Goal: Task Accomplishment & Management: Manage account settings

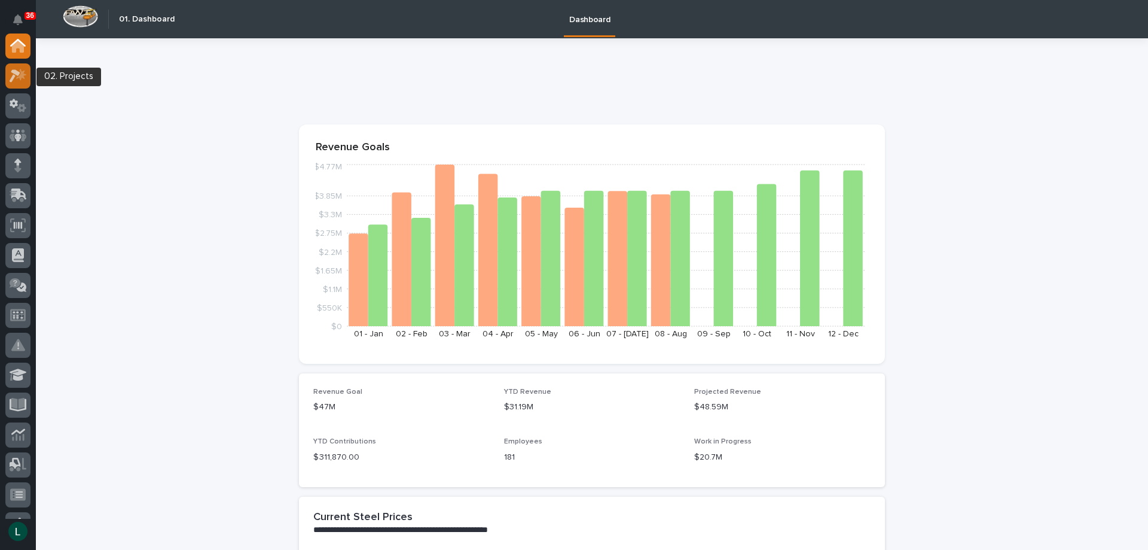
click at [19, 74] on icon at bounding box center [15, 75] width 11 height 13
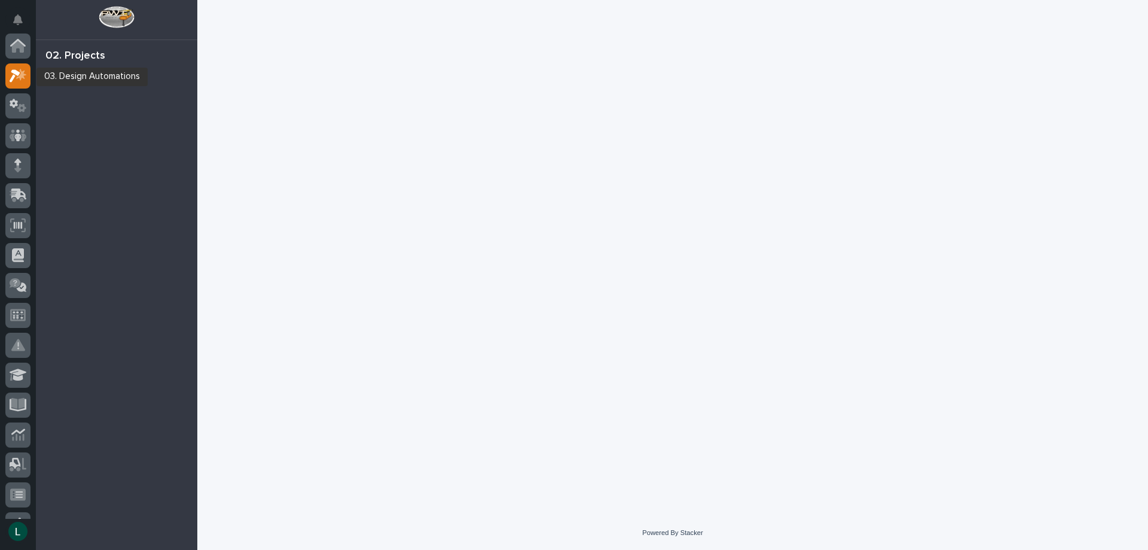
scroll to position [30, 0]
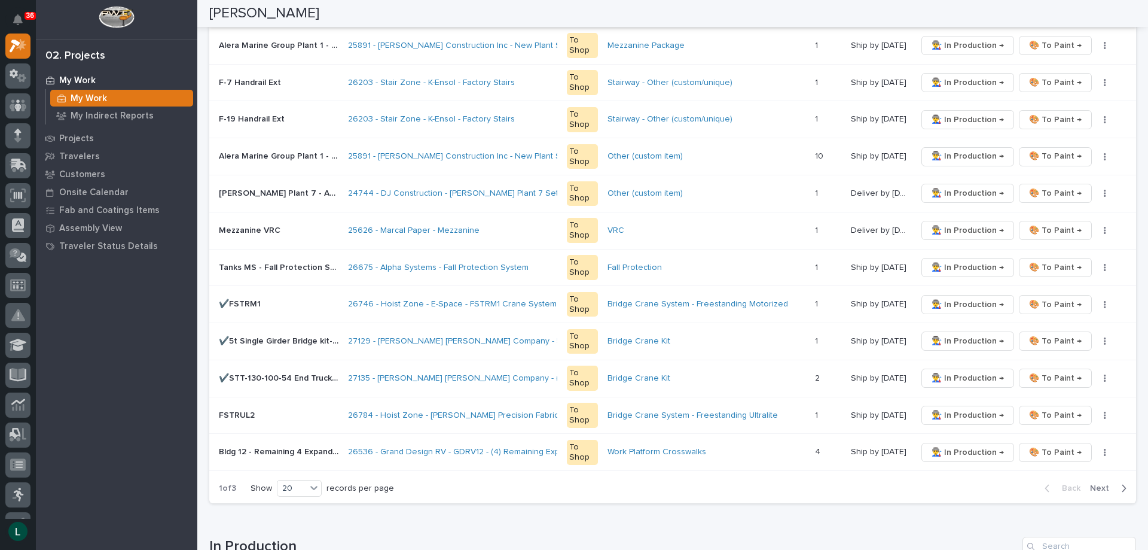
scroll to position [718, 0]
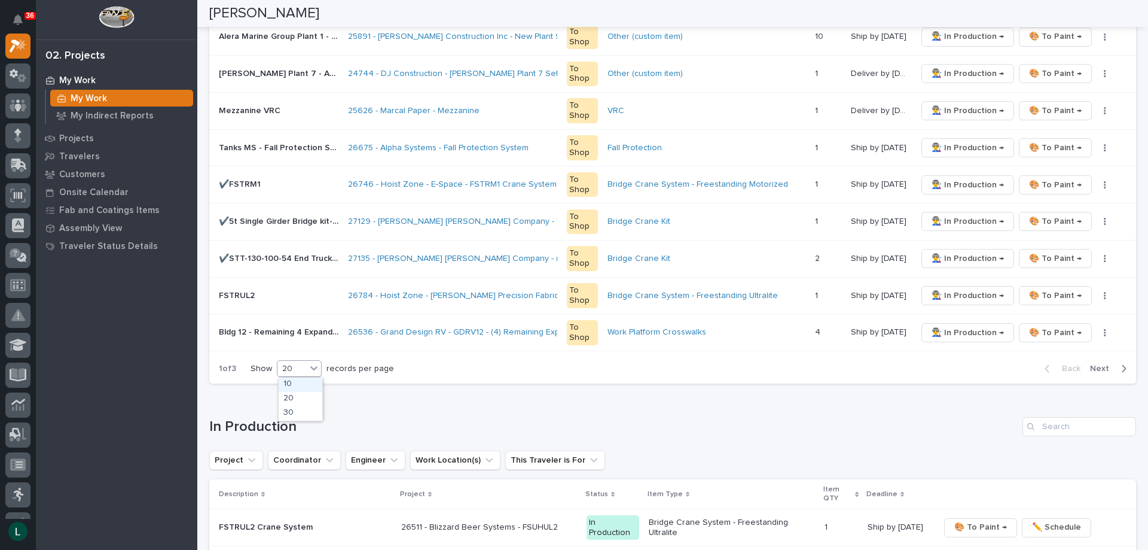
click at [304, 364] on div "20" at bounding box center [291, 368] width 29 height 13
click at [295, 410] on div "30" at bounding box center [301, 413] width 44 height 14
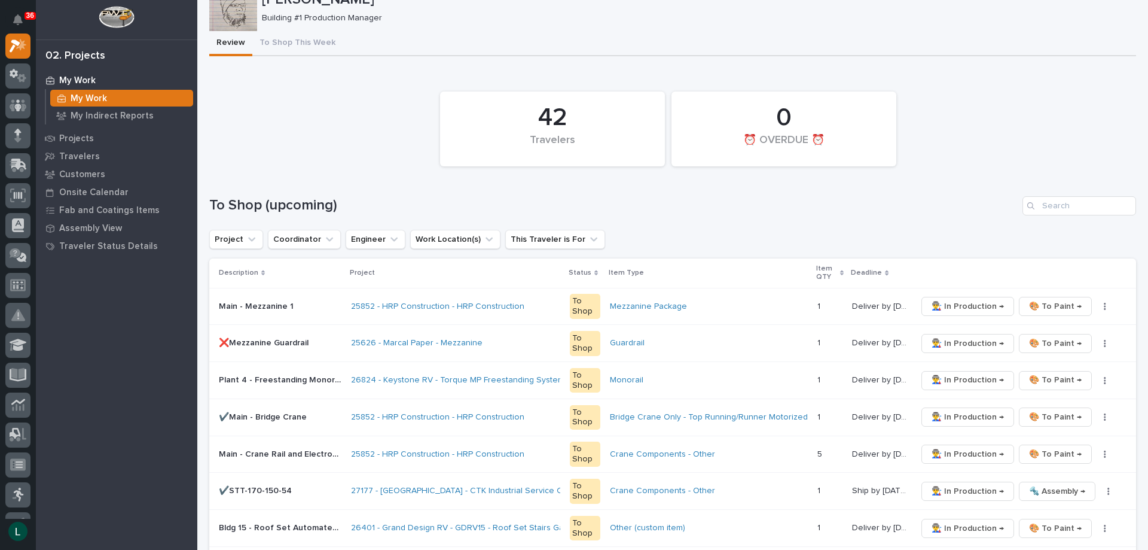
scroll to position [60, 0]
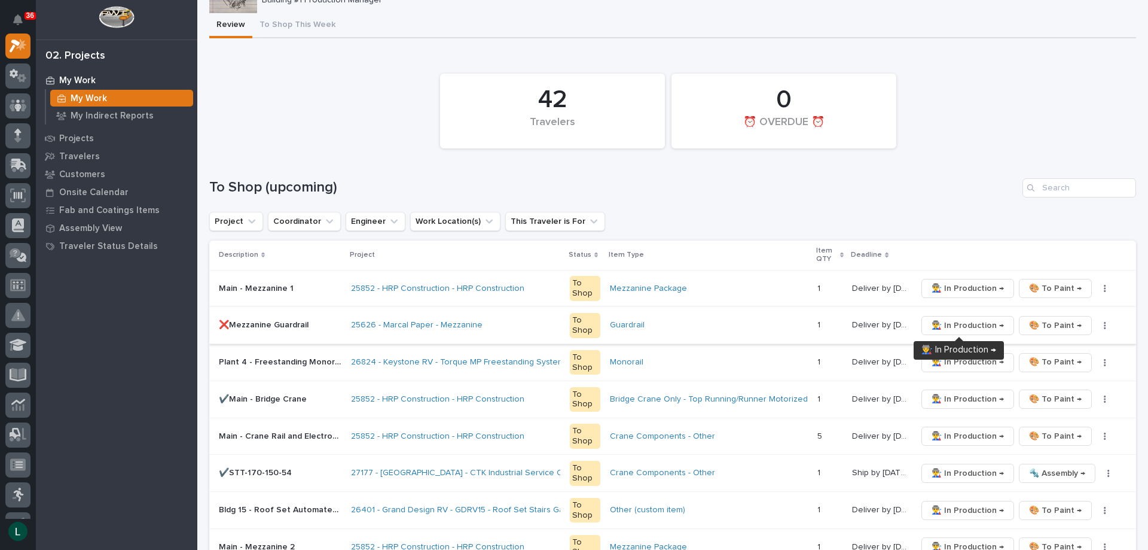
click at [974, 322] on span "👨‍🏭 In Production →" at bounding box center [968, 325] width 72 height 14
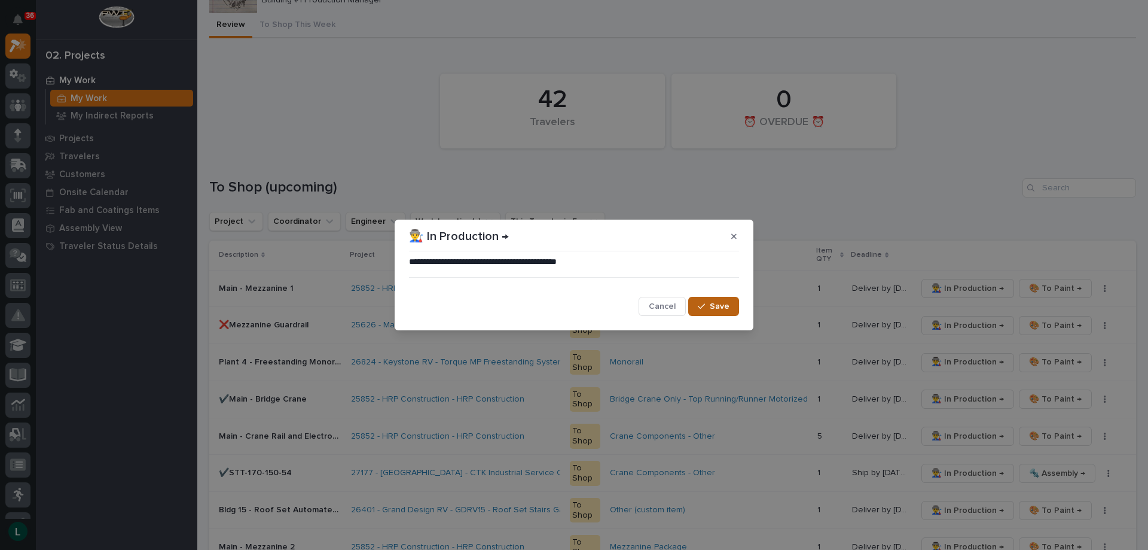
click at [722, 306] on span "Save" at bounding box center [720, 306] width 20 height 11
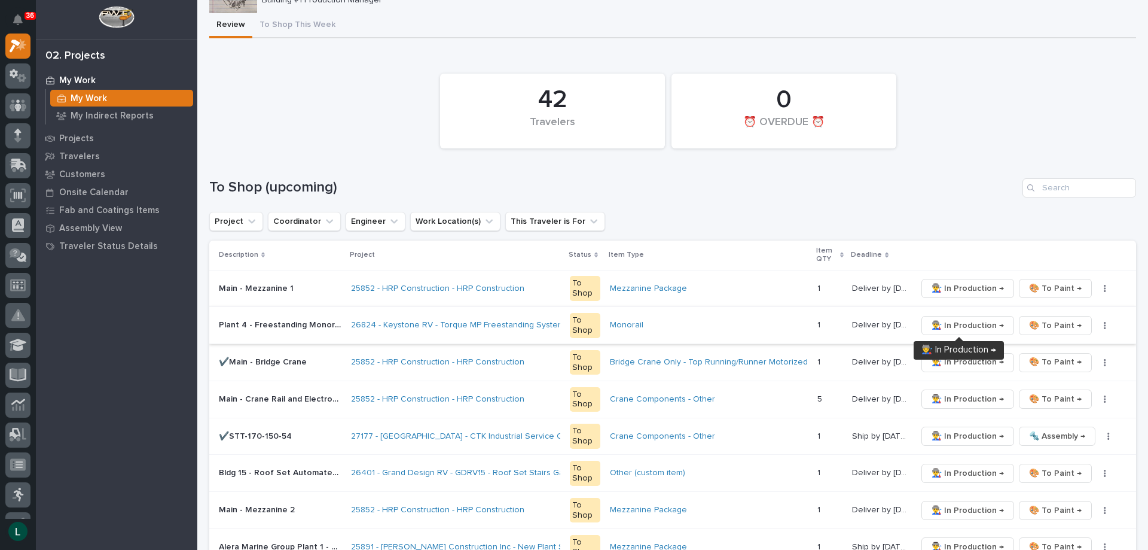
click at [962, 320] on span "👨‍🏭 In Production →" at bounding box center [968, 325] width 72 height 14
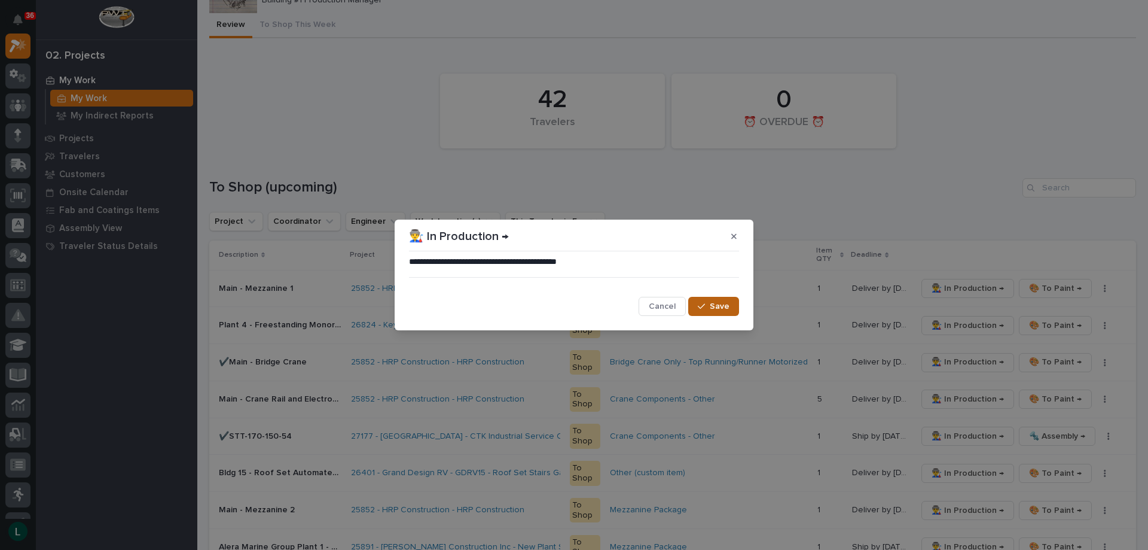
click at [719, 304] on span "Save" at bounding box center [720, 306] width 20 height 11
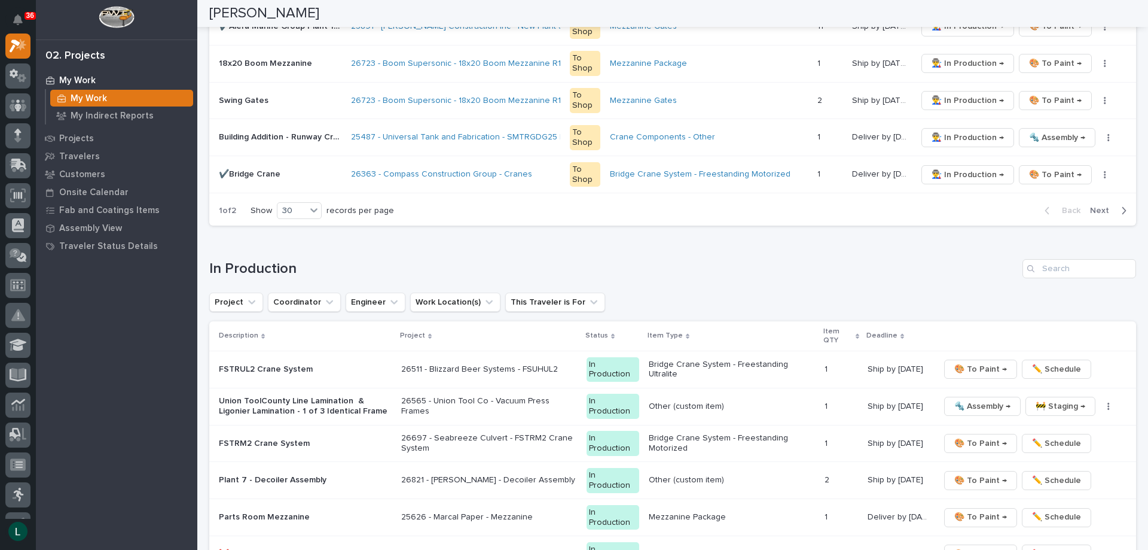
scroll to position [1376, 0]
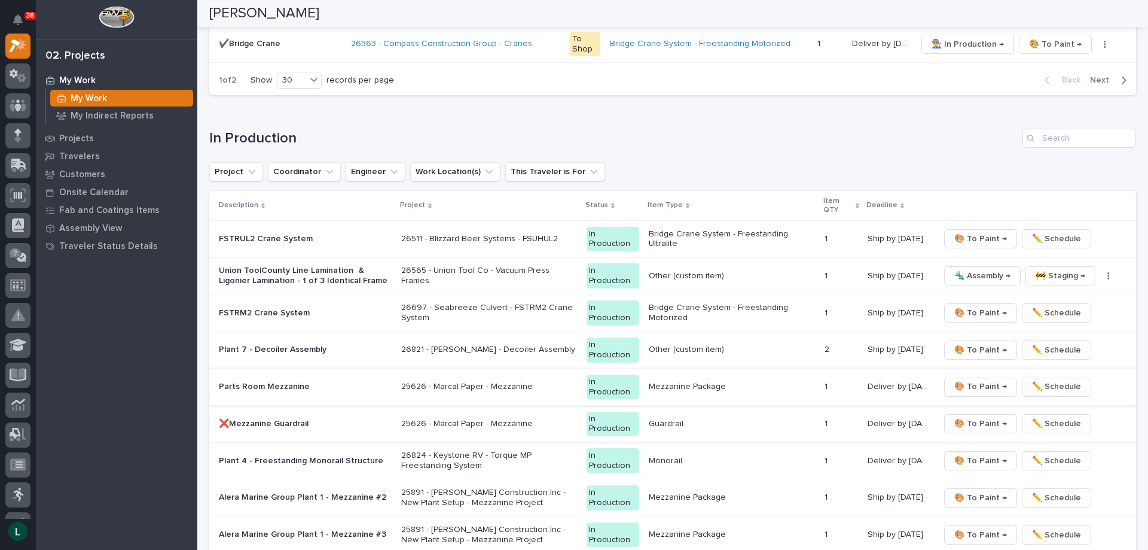
click at [981, 383] on span "🎨 To Paint →" at bounding box center [980, 386] width 53 height 14
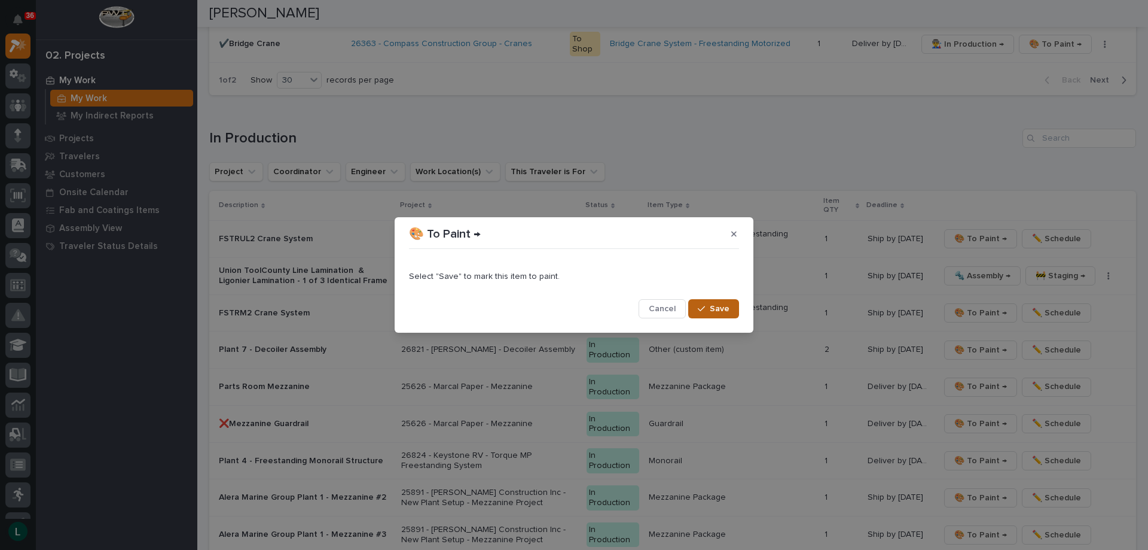
click at [705, 304] on div "button" at bounding box center [704, 308] width 12 height 8
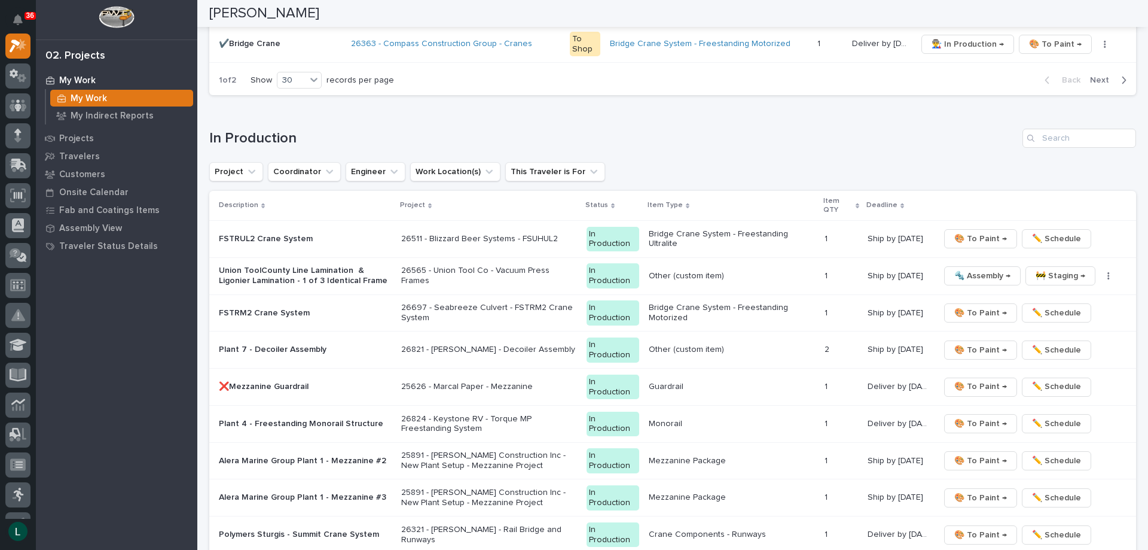
scroll to position [1357, 0]
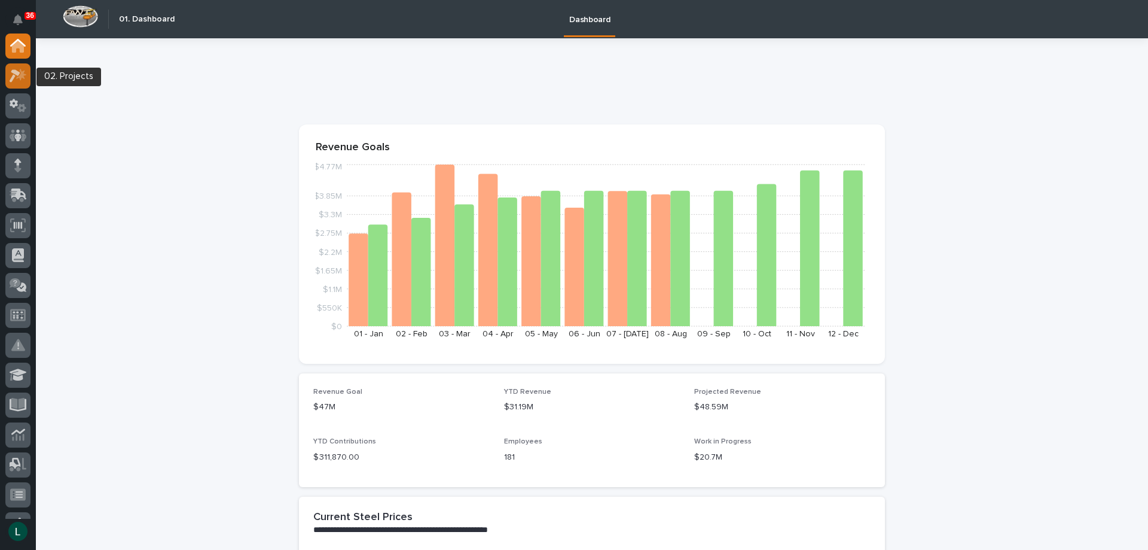
click at [16, 70] on icon at bounding box center [15, 75] width 11 height 13
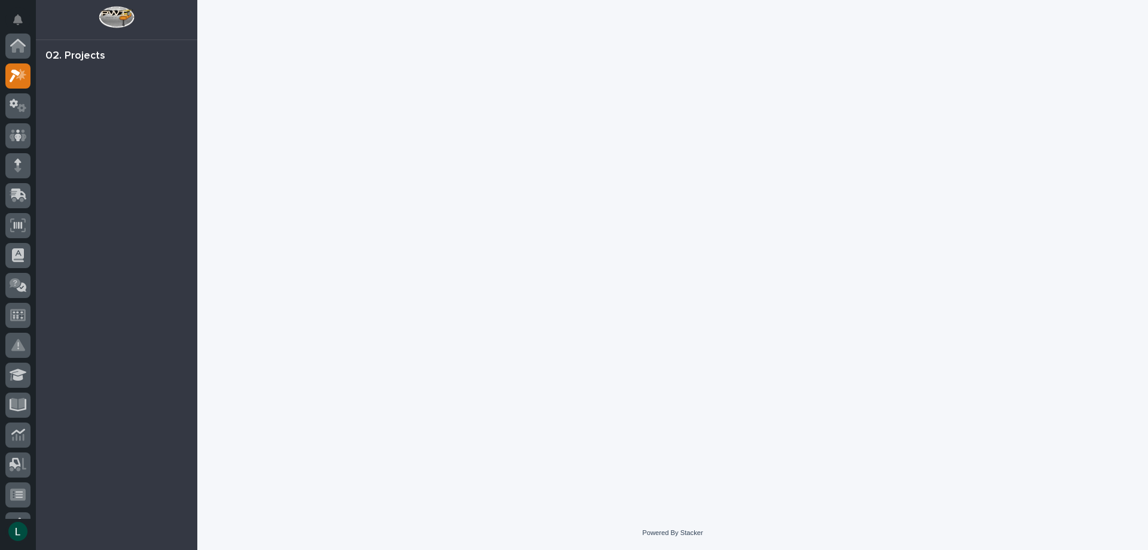
scroll to position [30, 0]
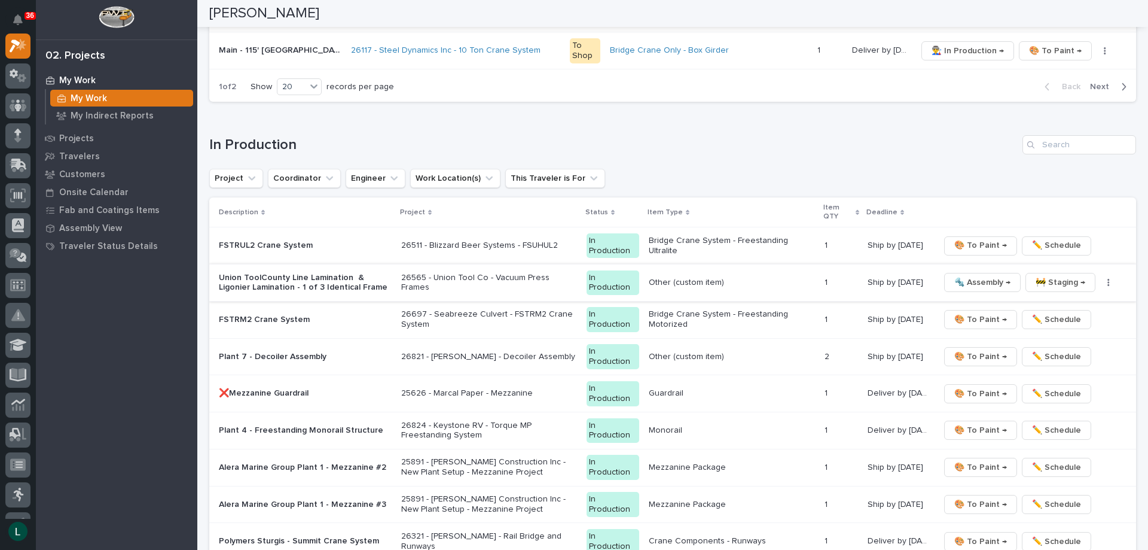
scroll to position [1017, 0]
